Goal: Task Accomplishment & Management: Use online tool/utility

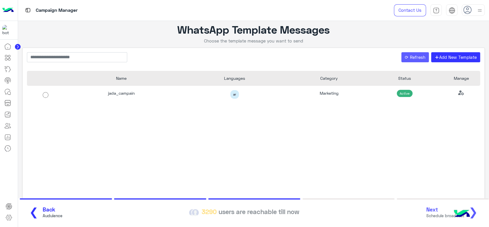
click at [417, 54] on button "⟳ Refresh" at bounding box center [415, 57] width 28 height 10
click at [45, 164] on div "jada_campain ar Marketing Active" at bounding box center [253, 144] width 453 height 116
click at [406, 61] on button "⟳ Refresh" at bounding box center [415, 57] width 28 height 10
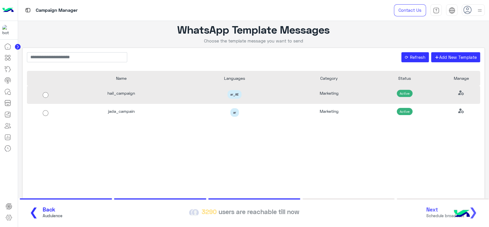
click at [230, 95] on span "ar_AE" at bounding box center [234, 94] width 14 height 9
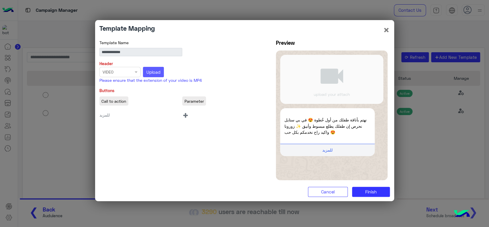
click at [157, 70] on span "Upload" at bounding box center [153, 71] width 14 height 5
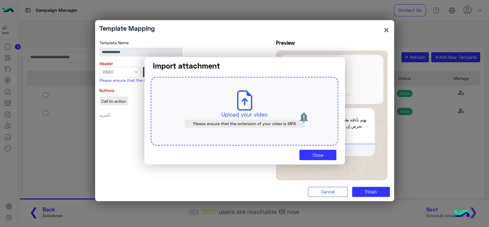
click at [255, 109] on div "Upload your video Please ensure that the extension of your video is MP4" at bounding box center [245, 111] width 188 height 69
click at [243, 107] on icon at bounding box center [245, 100] width 20 height 20
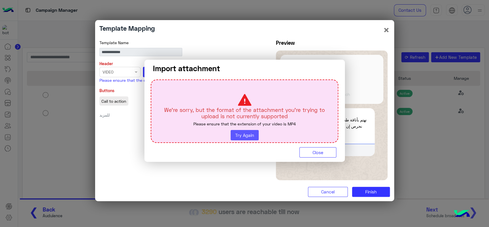
click at [248, 135] on button "Try Again" at bounding box center [245, 135] width 28 height 10
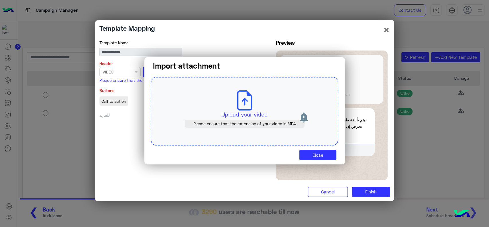
click at [243, 110] on use at bounding box center [244, 100] width 15 height 20
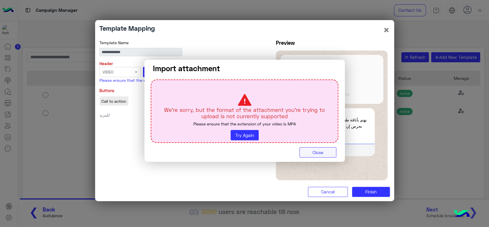
click at [320, 152] on button "Close" at bounding box center [317, 152] width 37 height 10
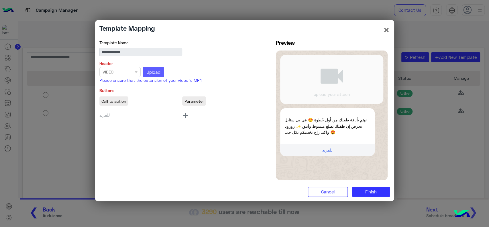
click at [156, 74] on span "Upload" at bounding box center [153, 71] width 14 height 5
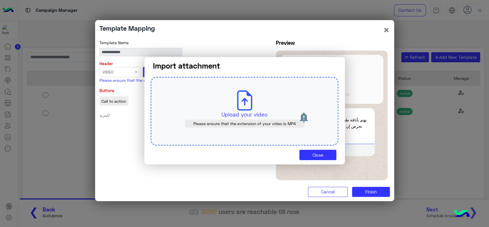
click at [236, 109] on icon at bounding box center [245, 100] width 20 height 20
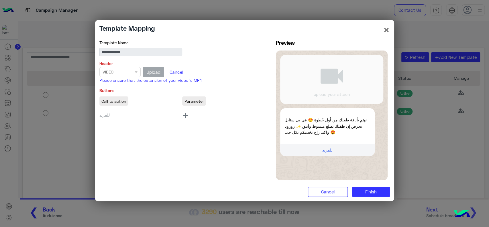
click at [185, 113] on span "+" at bounding box center [185, 114] width 7 height 13
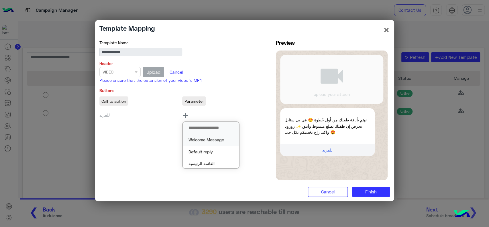
click at [204, 139] on button "Welcome Message" at bounding box center [211, 139] width 56 height 12
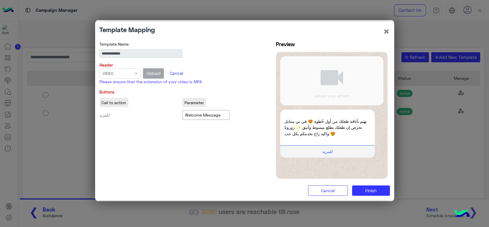
click at [204, 139] on div "**********" at bounding box center [244, 111] width 299 height 140
click at [366, 188] on span "Finish" at bounding box center [370, 190] width 11 height 5
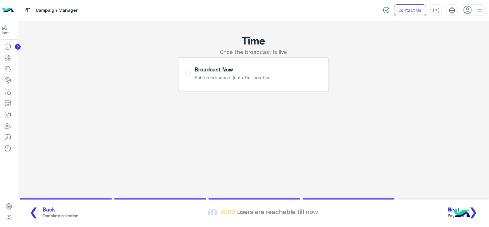
click at [479, 213] on button "Next Payment ❯" at bounding box center [465, 212] width 38 height 16
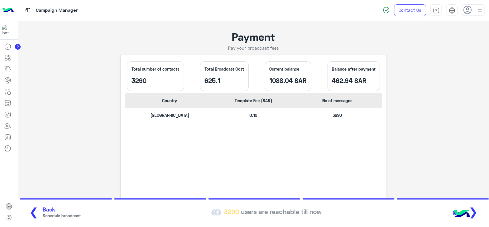
click at [476, 207] on span "❯" at bounding box center [473, 211] width 9 height 13
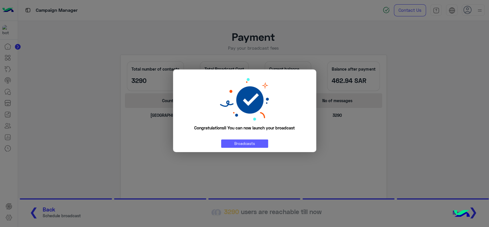
click at [240, 140] on link "Broadcasts" at bounding box center [244, 143] width 47 height 8
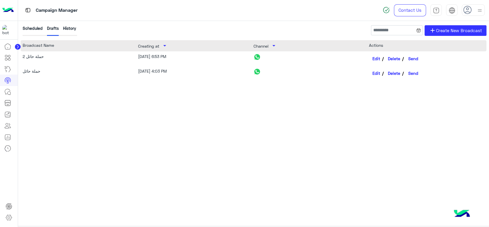
click at [72, 29] on div "History" at bounding box center [69, 30] width 13 height 11
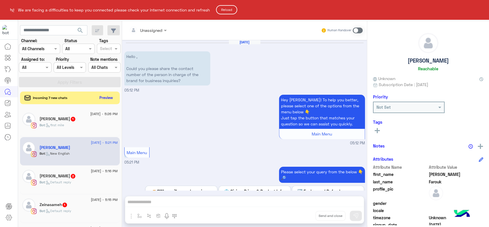
scroll to position [39, 0]
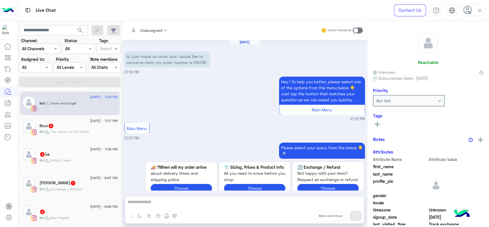
scroll to position [589, 0]
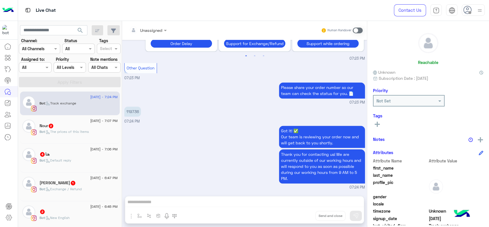
click at [5, 12] on img at bounding box center [7, 10] width 11 height 12
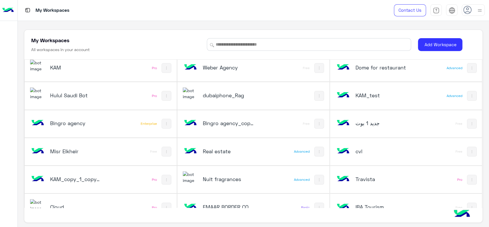
scroll to position [117, 0]
click at [77, 97] on h5 "Hulul Saudi Bot" at bounding box center [75, 94] width 51 height 7
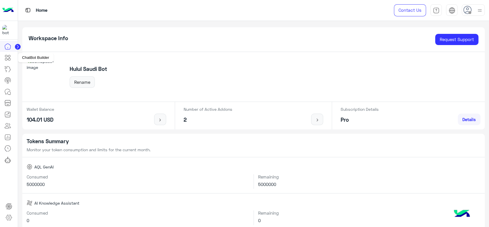
click at [10, 55] on icon at bounding box center [7, 57] width 7 height 7
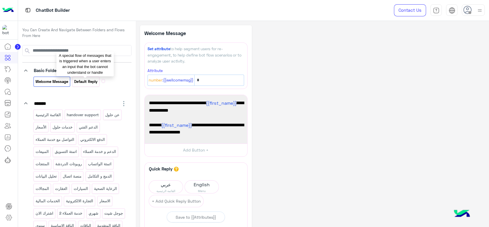
click at [89, 84] on p "Default reply" at bounding box center [86, 81] width 24 height 7
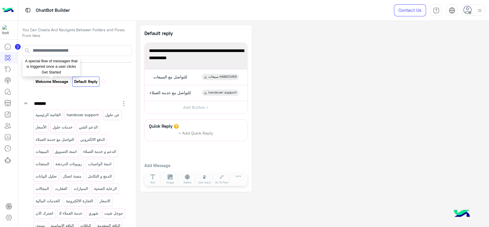
click at [58, 84] on p "Welcome Message" at bounding box center [52, 81] width 34 height 7
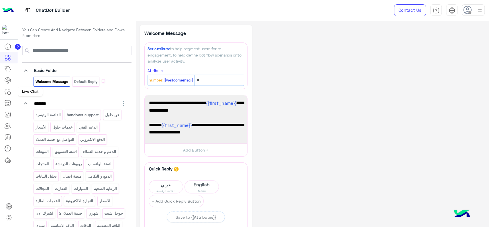
click at [6, 86] on link at bounding box center [7, 91] width 15 height 11
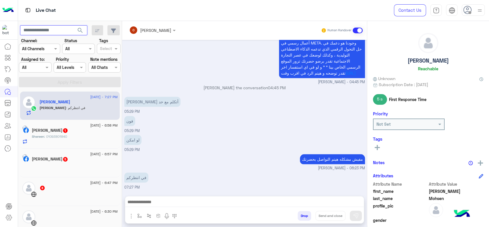
click at [59, 28] on input "text" at bounding box center [53, 30] width 67 height 10
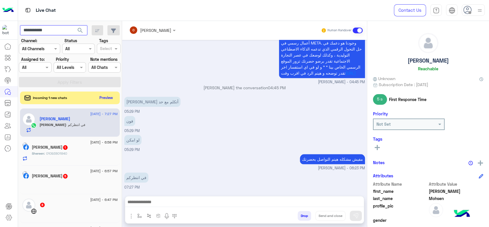
type input "**********"
click at [73, 25] on button "search" at bounding box center [80, 31] width 14 height 12
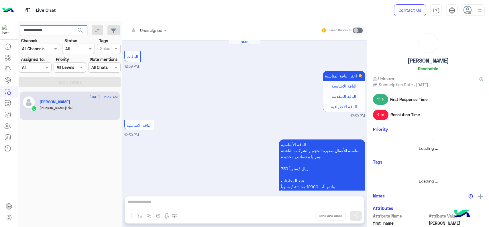
scroll to position [404, 0]
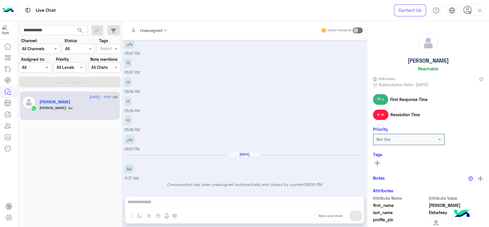
click at [69, 107] on div "Ola : اهلا" at bounding box center [79, 110] width 78 height 10
